Goal: Transaction & Acquisition: Purchase product/service

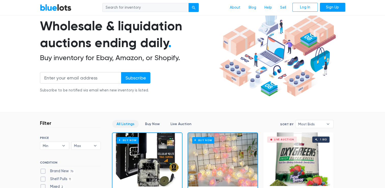
scroll to position [51, 0]
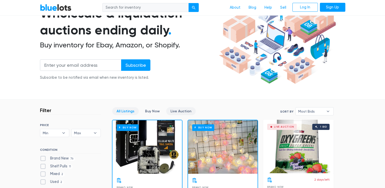
click at [177, 112] on link "Live Auction" at bounding box center [181, 111] width 30 height 8
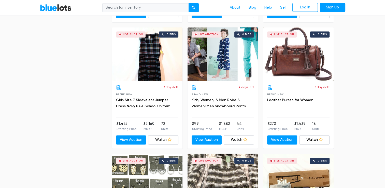
scroll to position [773, 0]
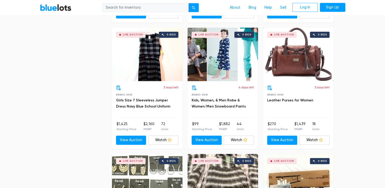
click at [290, 64] on div "Live Auction 0 bids" at bounding box center [298, 53] width 71 height 53
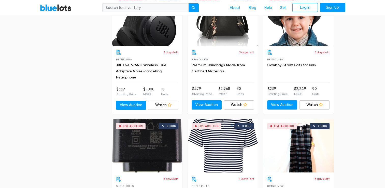
scroll to position [1639, 0]
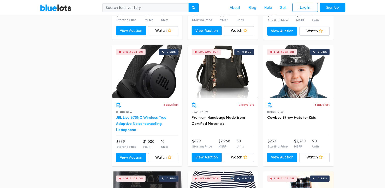
click at [136, 117] on link "JBL Live 675NC Wireless True Adaptive Noise-cancelling Headphone" at bounding box center [141, 123] width 50 height 17
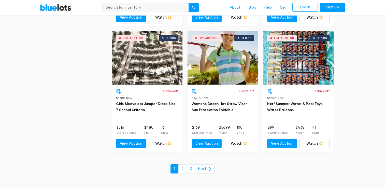
scroll to position [1944, 0]
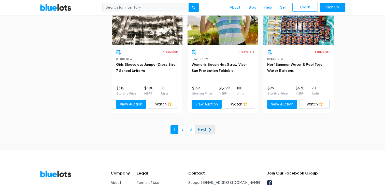
click at [204, 128] on link "Next ❯" at bounding box center [205, 129] width 20 height 9
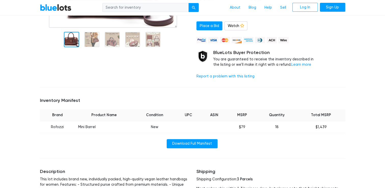
scroll to position [127, 0]
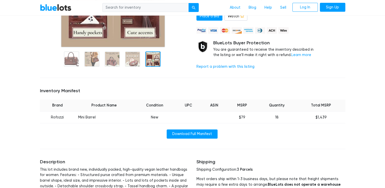
click at [157, 60] on div at bounding box center [152, 58] width 15 height 15
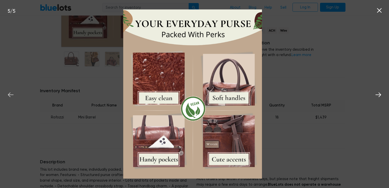
click at [9, 96] on icon at bounding box center [11, 94] width 6 height 5
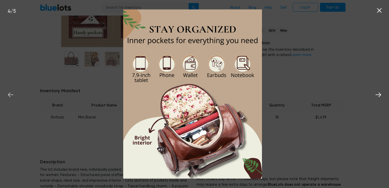
click at [9, 96] on icon at bounding box center [11, 94] width 6 height 5
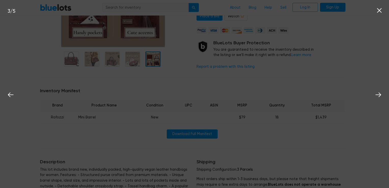
click at [380, 10] on icon at bounding box center [379, 11] width 8 height 8
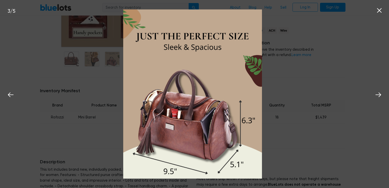
click at [380, 11] on icon at bounding box center [379, 10] width 5 height 5
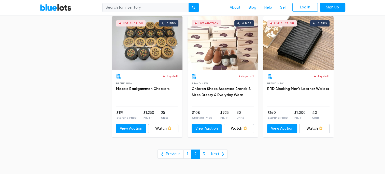
scroll to position [1833, 0]
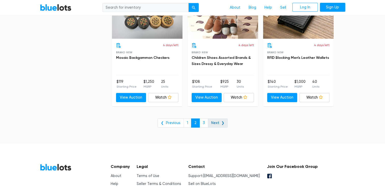
click at [214, 121] on link "Next ❯" at bounding box center [218, 122] width 20 height 9
